Goal: Task Accomplishment & Management: Use online tool/utility

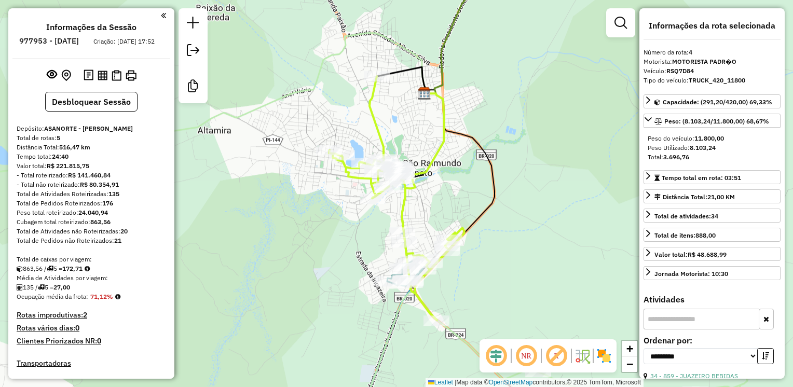
select select "**********"
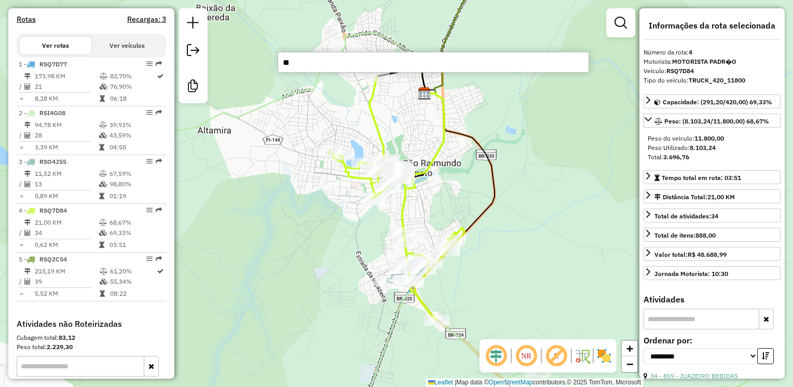
type input "***"
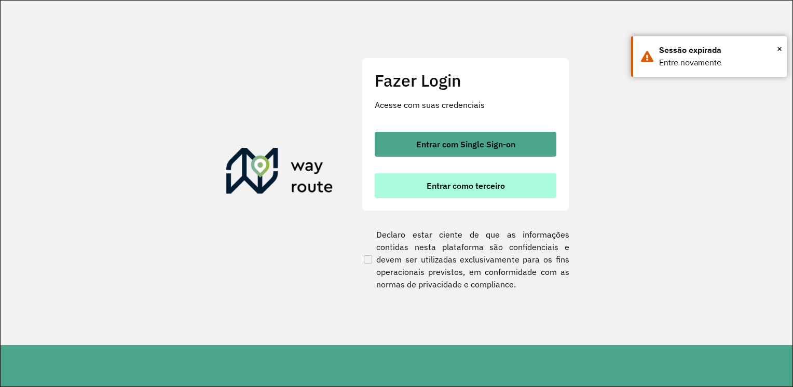
click at [492, 184] on span "Entrar como terceiro" at bounding box center [465, 186] width 78 height 8
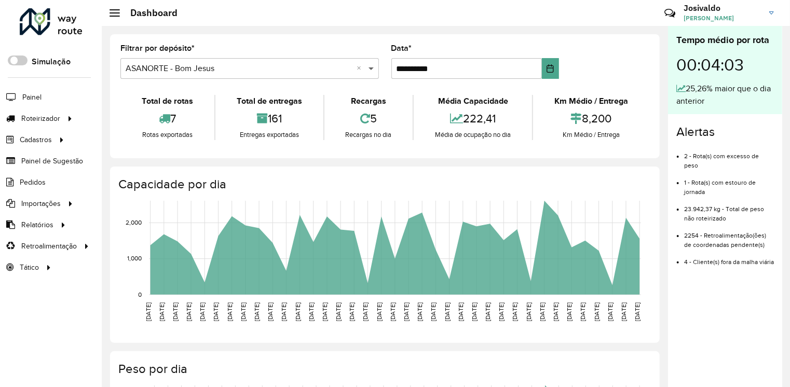
drag, startPoint x: 369, startPoint y: 67, endPoint x: 364, endPoint y: 70, distance: 5.6
click at [370, 67] on span at bounding box center [372, 68] width 13 height 12
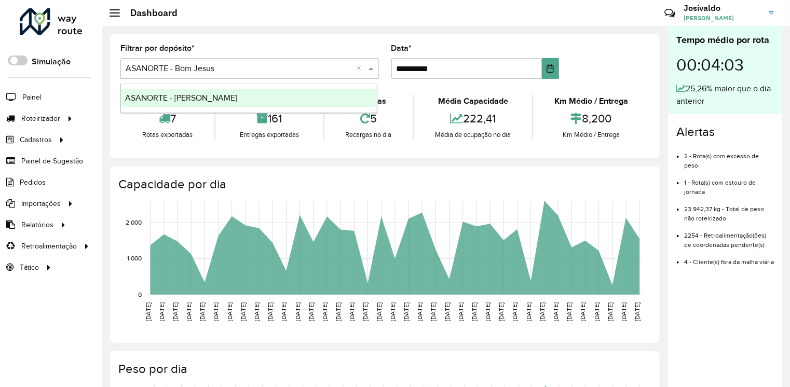
click at [210, 99] on span "ASANORTE - SAO RAIMUNDO" at bounding box center [181, 97] width 112 height 9
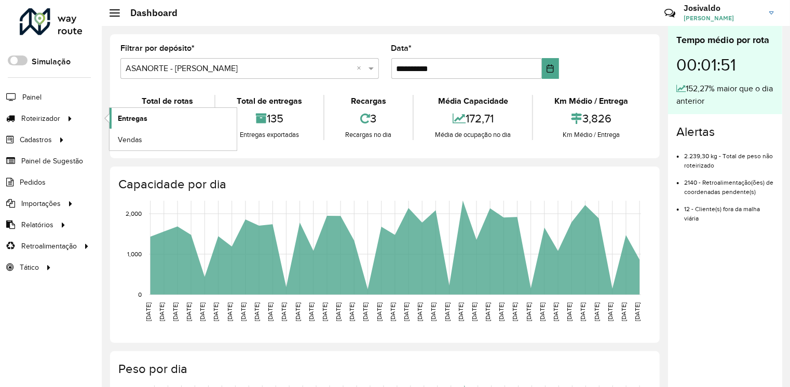
click at [141, 119] on span "Entregas" at bounding box center [133, 118] width 30 height 11
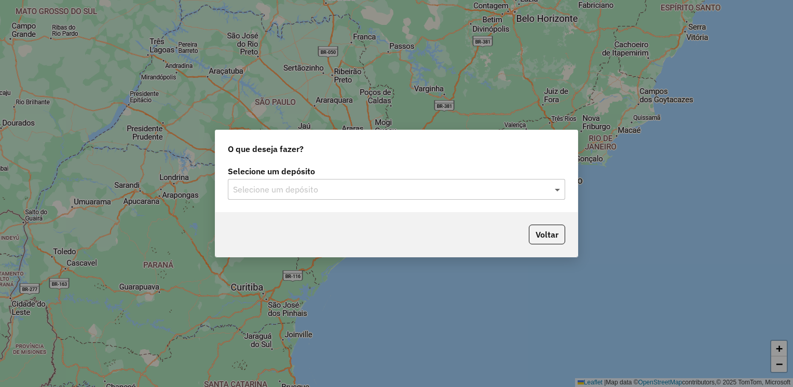
click at [556, 190] on span at bounding box center [558, 189] width 13 height 12
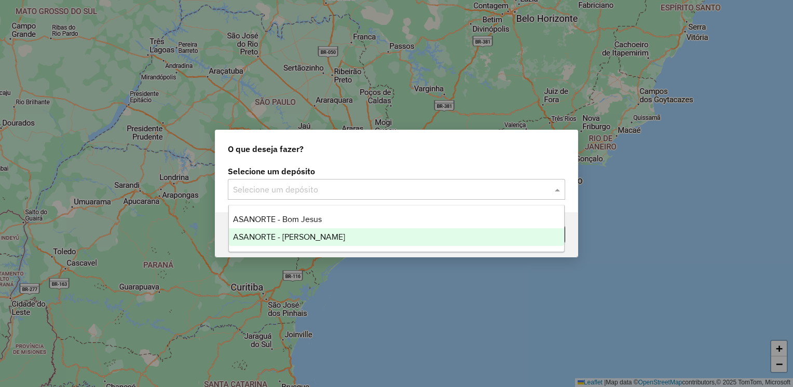
click at [332, 238] on span "ASANORTE - [PERSON_NAME]" at bounding box center [289, 236] width 112 height 9
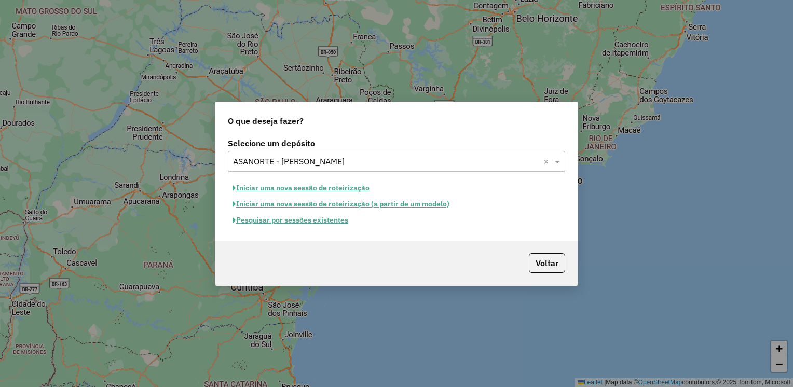
click at [337, 188] on button "Iniciar uma nova sessão de roteirização" at bounding box center [301, 188] width 146 height 16
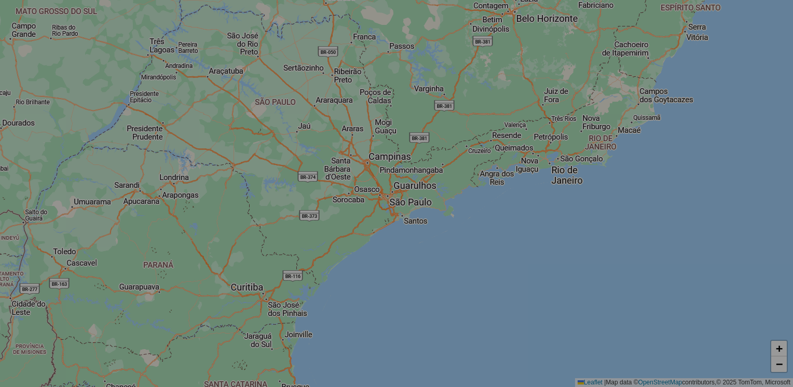
select select "*"
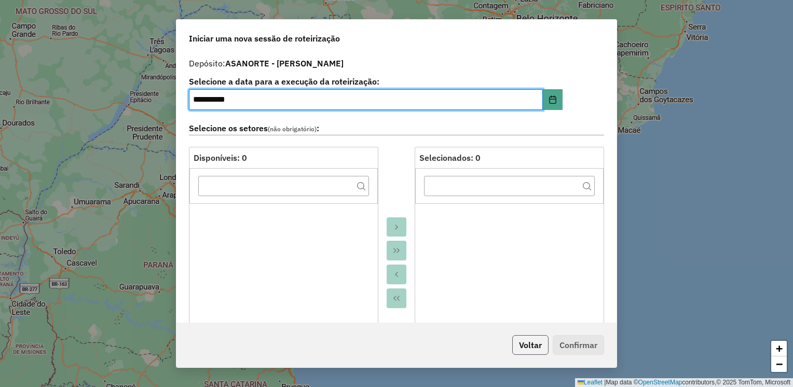
click at [544, 343] on button "Voltar" at bounding box center [530, 345] width 36 height 20
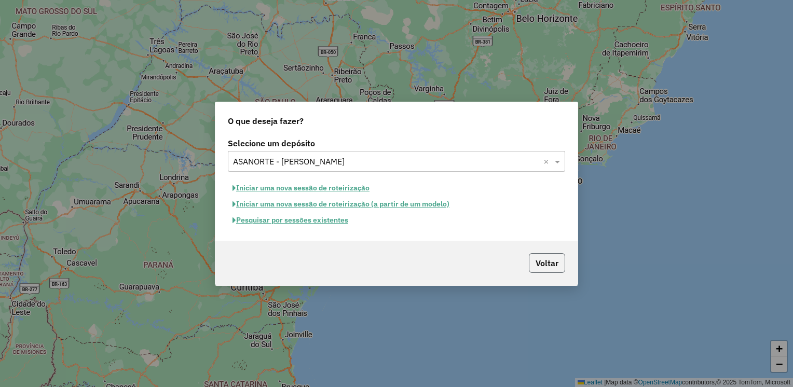
click at [541, 256] on button "Voltar" at bounding box center [547, 263] width 36 height 20
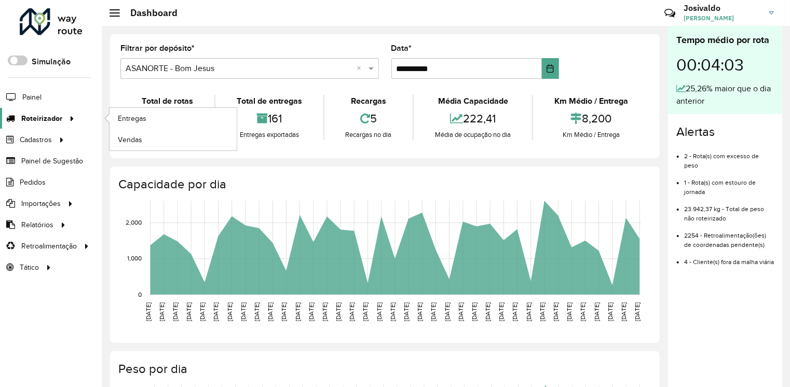
click at [44, 117] on span "Roteirizador" at bounding box center [41, 118] width 41 height 11
click at [136, 121] on span "Entregas" at bounding box center [133, 118] width 30 height 11
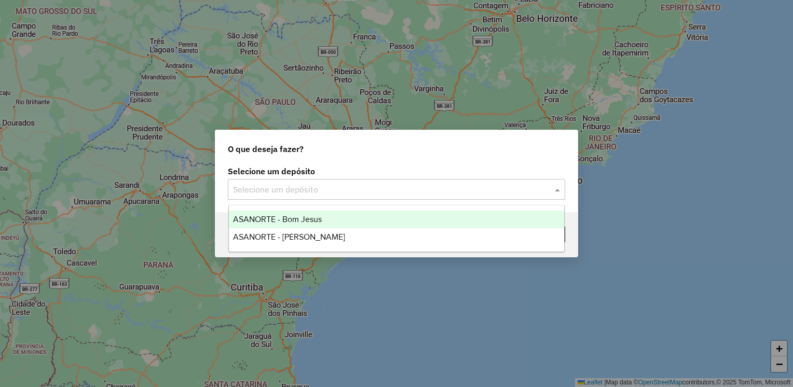
drag, startPoint x: 554, startPoint y: 186, endPoint x: 505, endPoint y: 187, distance: 48.8
click at [554, 187] on span at bounding box center [558, 189] width 13 height 12
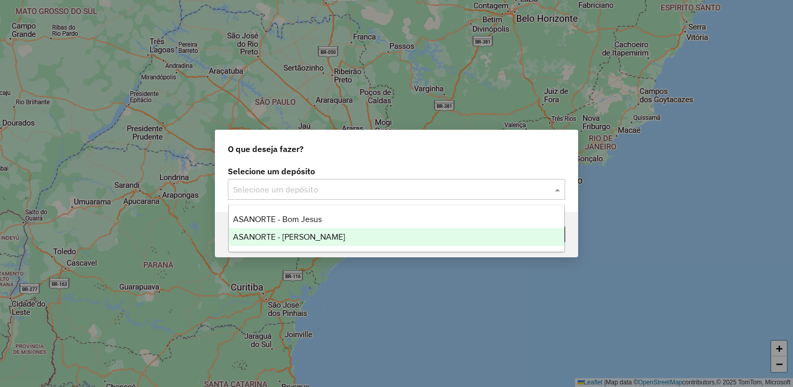
click at [348, 241] on div "ASANORTE - [PERSON_NAME]" at bounding box center [397, 237] width 336 height 18
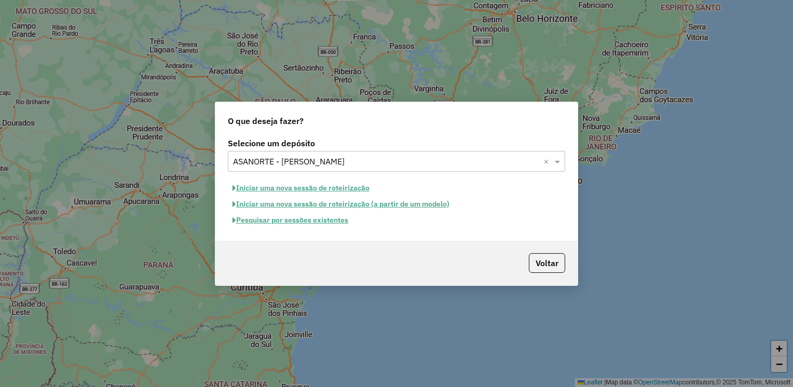
click at [285, 221] on button "Pesquisar por sessões existentes" at bounding box center [290, 220] width 125 height 16
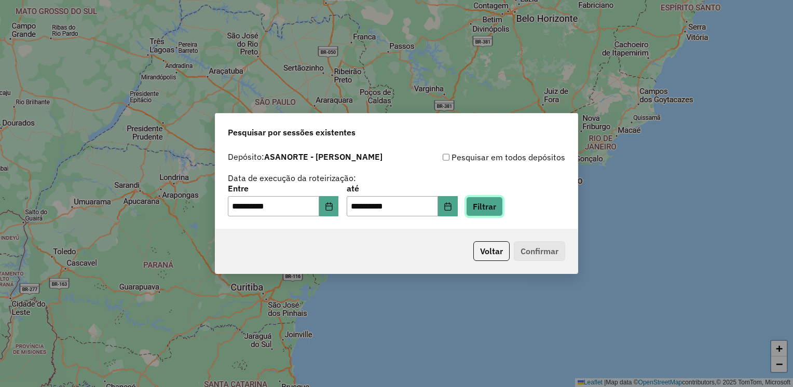
click at [499, 206] on button "Filtrar" at bounding box center [484, 207] width 37 height 20
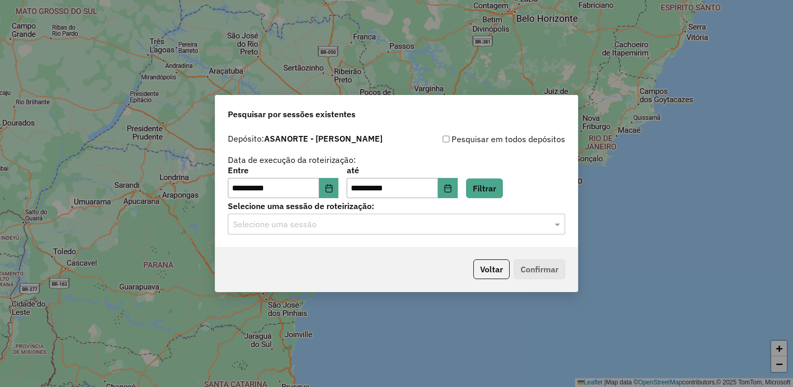
click at [499, 231] on div "Selecione uma sessão" at bounding box center [396, 224] width 337 height 21
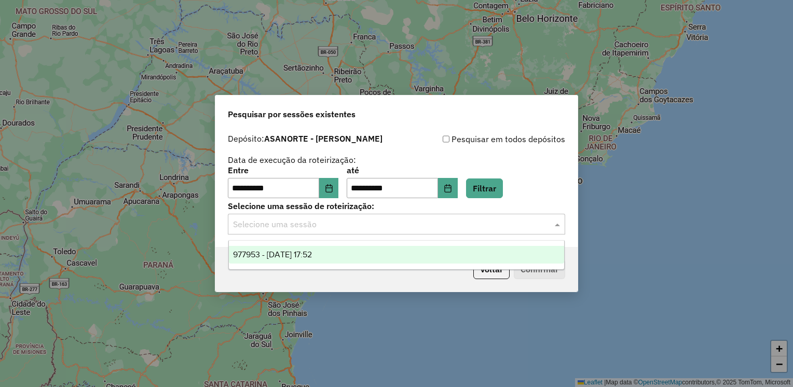
click at [400, 255] on div "977953 - [DATE] 17:52" at bounding box center [397, 255] width 336 height 18
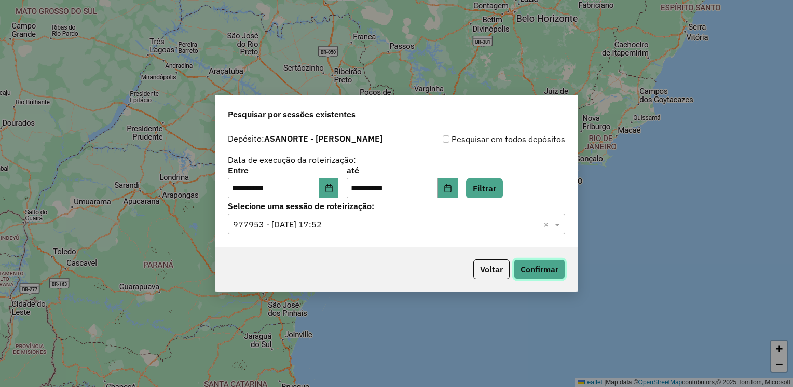
click at [533, 269] on button "Confirmar" at bounding box center [539, 269] width 51 height 20
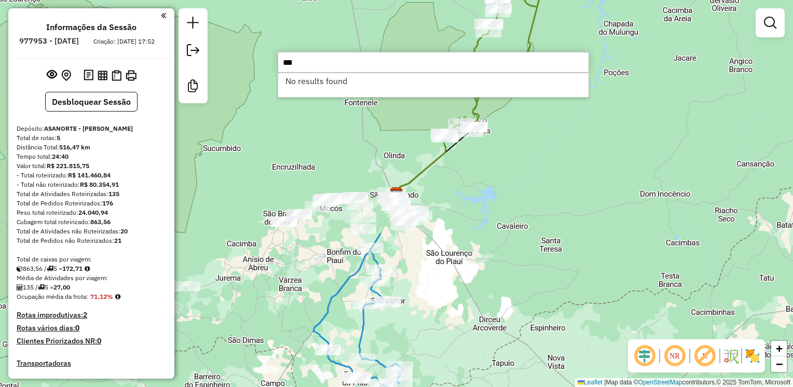
type input "***"
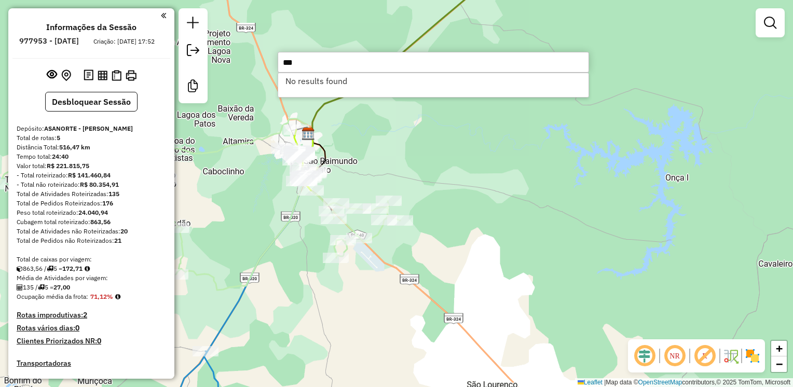
drag, startPoint x: 419, startPoint y: 187, endPoint x: 438, endPoint y: 182, distance: 19.2
click at [438, 182] on div "Janela de atendimento Grade de atendimento Capacidade Transportadoras Veículos …" at bounding box center [396, 193] width 793 height 387
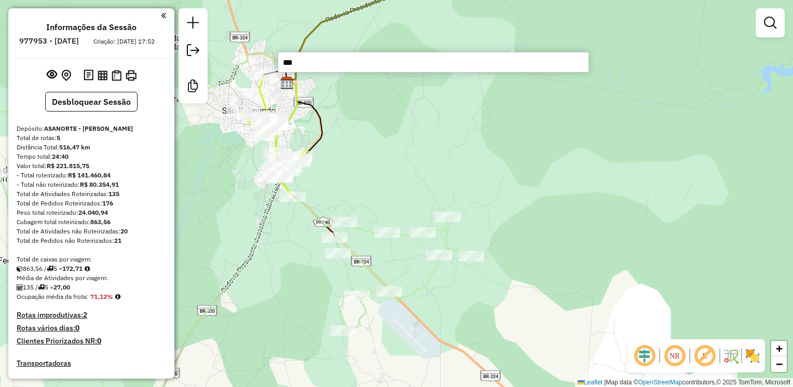
drag, startPoint x: 406, startPoint y: 169, endPoint x: 449, endPoint y: 161, distance: 43.2
click at [449, 161] on div "Janela de atendimento Grade de atendimento Capacidade Transportadoras Veículos …" at bounding box center [396, 193] width 793 height 387
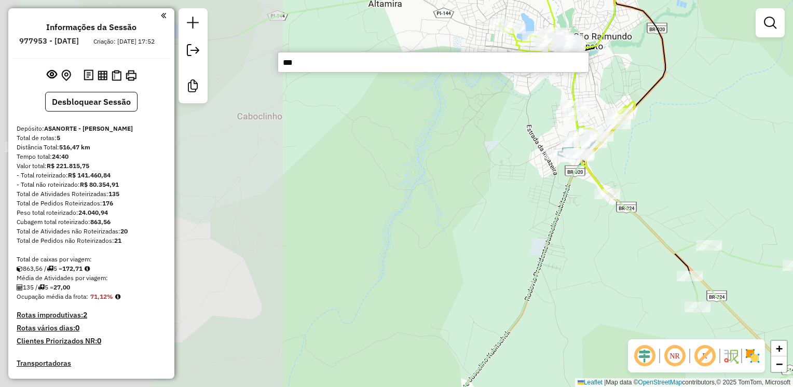
drag, startPoint x: 380, startPoint y: 135, endPoint x: 650, endPoint y: 103, distance: 272.2
click at [674, 103] on div "Janela de atendimento Grade de atendimento Capacidade Transportadoras Veículos …" at bounding box center [396, 193] width 793 height 387
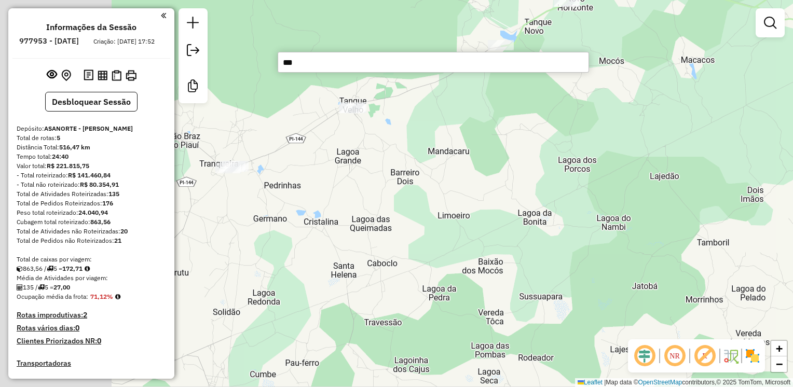
drag, startPoint x: 227, startPoint y: 235, endPoint x: 400, endPoint y: 167, distance: 186.1
click at [400, 167] on div "Janela de atendimento Grade de atendimento Capacidade Transportadoras Veículos …" at bounding box center [396, 193] width 793 height 387
